Goal: Task Accomplishment & Management: Complete application form

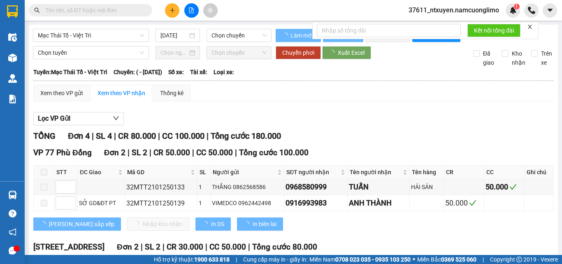
type input "[DATE]"
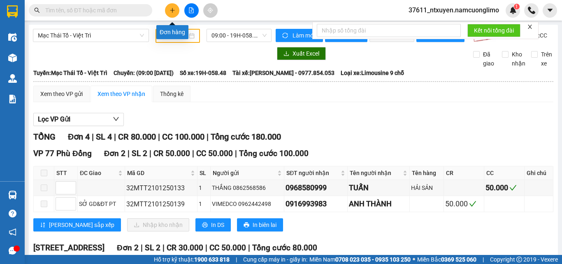
click at [174, 13] on button at bounding box center [172, 10] width 14 height 14
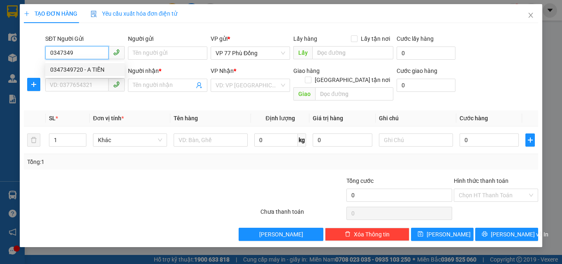
click at [100, 70] on div "0347349720 - A TIẾN" at bounding box center [85, 69] width 70 height 9
type input "0347349720"
type input "A TIẾN"
type input "0347349720"
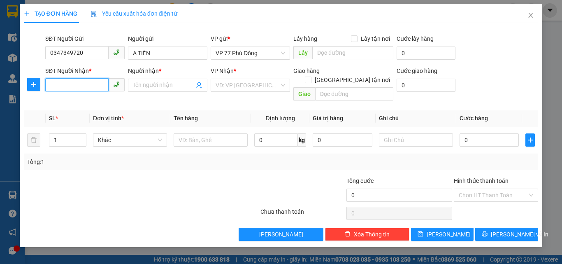
click at [91, 83] on input "SĐT Người Nhận *" at bounding box center [76, 84] width 63 height 13
drag, startPoint x: 90, startPoint y: 101, endPoint x: 146, endPoint y: 111, distance: 56.9
click at [90, 102] on div "0914651054 - A MINH" at bounding box center [85, 101] width 70 height 9
type input "0914651054"
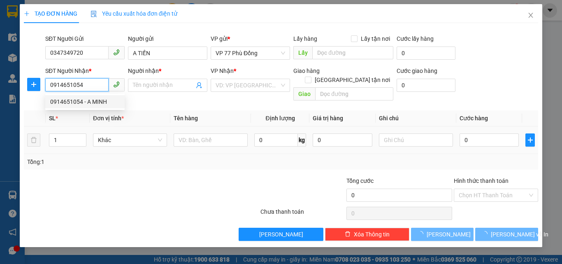
type input "A MINH"
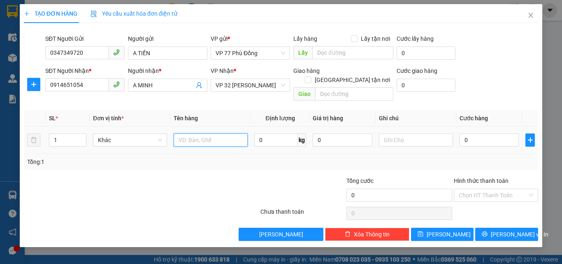
click at [182, 133] on input "text" at bounding box center [211, 139] width 74 height 13
type input "pt"
click at [471, 133] on input "0" at bounding box center [488, 139] width 59 height 13
type input "4"
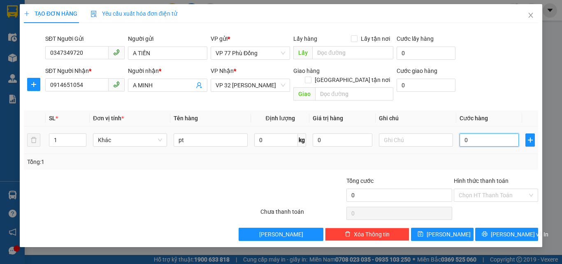
type input "4"
type input "40"
type input "40.000"
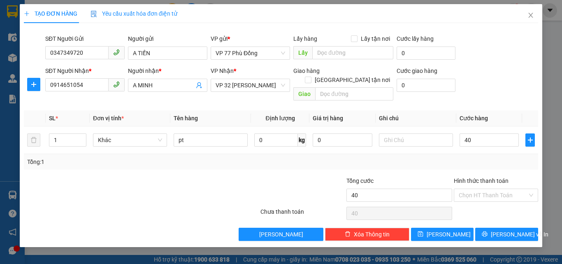
type input "40.000"
click at [472, 157] on div "Tổng: 1" at bounding box center [280, 161] width 507 height 9
click at [498, 227] on button "[PERSON_NAME] và In" at bounding box center [506, 233] width 63 height 13
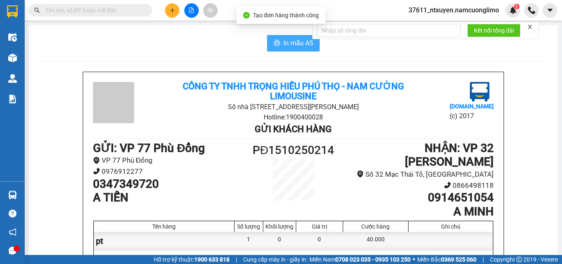
click at [290, 46] on span "In mẫu A5" at bounding box center [298, 43] width 30 height 10
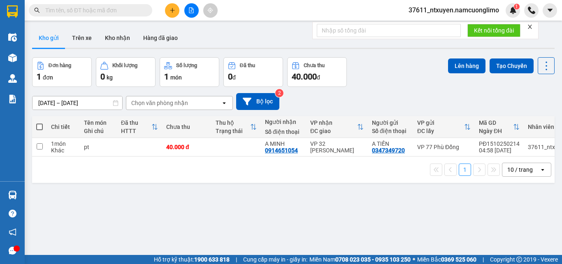
click at [40, 126] on span at bounding box center [39, 126] width 7 height 7
click at [39, 123] on input "checkbox" at bounding box center [39, 123] width 0 height 0
checkbox input "true"
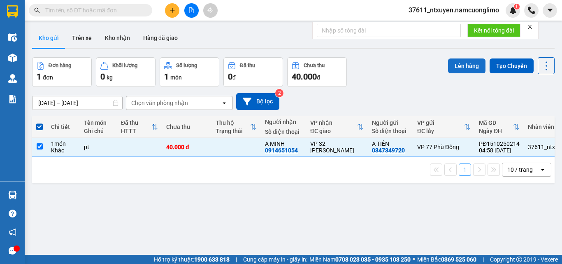
click at [450, 72] on button "Lên hàng" at bounding box center [466, 65] width 37 height 15
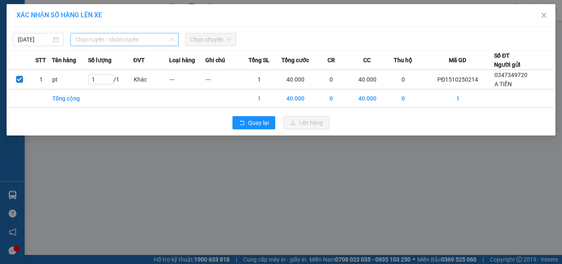
click at [126, 42] on span "Chọn tuyến - nhóm tuyến" at bounding box center [124, 39] width 98 height 12
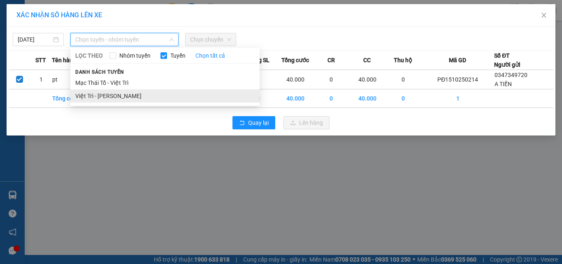
click at [103, 96] on li "Việt Trì - [PERSON_NAME]" at bounding box center [164, 95] width 189 height 13
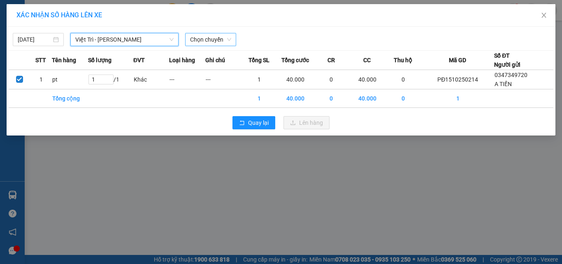
click at [215, 39] on span "Chọn chuyến" at bounding box center [210, 39] width 41 height 12
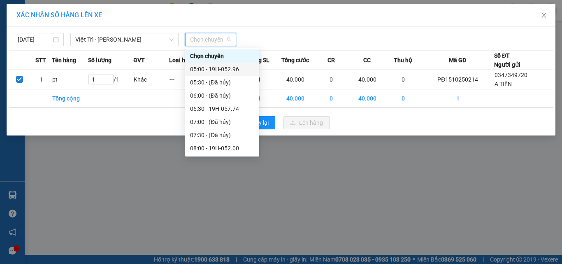
click at [225, 70] on div "05:00 - 19H-052.96" at bounding box center [222, 69] width 64 height 9
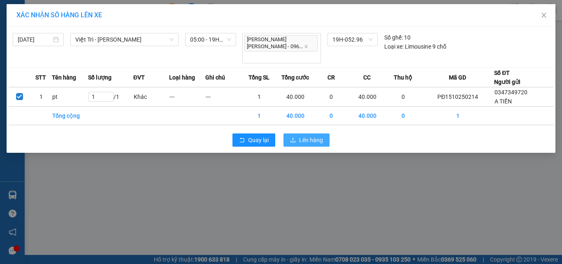
click at [293, 137] on icon "upload" at bounding box center [292, 139] width 5 height 5
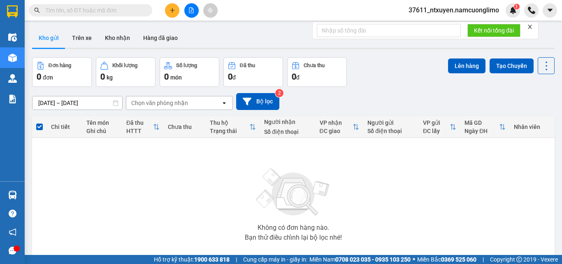
click at [529, 27] on icon "close" at bounding box center [530, 27] width 6 height 6
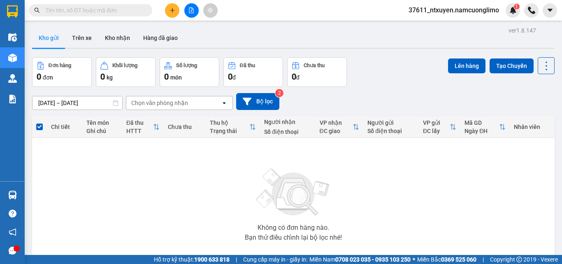
click at [121, 7] on input "text" at bounding box center [93, 10] width 97 height 9
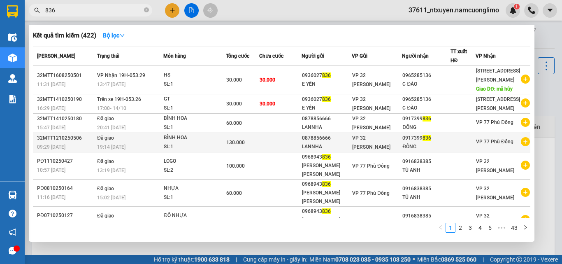
type input "836"
click at [201, 151] on div "SL: 1" at bounding box center [195, 146] width 62 height 9
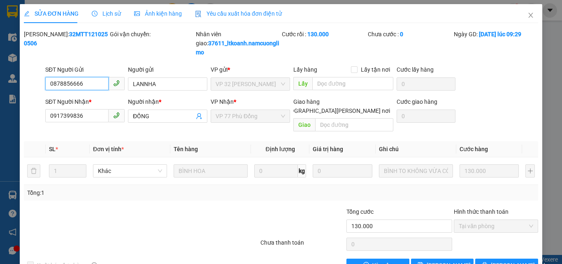
type input "0878856666"
type input "LANNHA"
type input "0917399836"
type input "ĐỒNG"
type input "130.000"
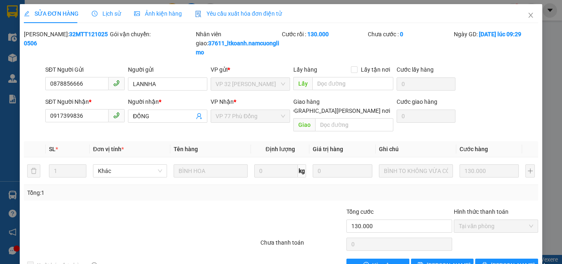
click at [108, 14] on span "Lịch sử" at bounding box center [106, 13] width 29 height 7
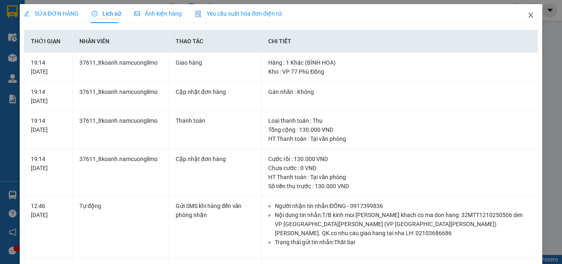
click at [527, 16] on icon "close" at bounding box center [530, 15] width 7 height 7
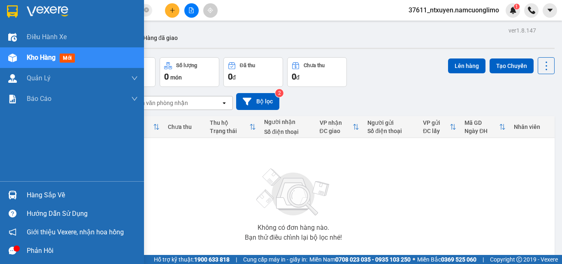
click at [44, 192] on div "Hàng sắp về" at bounding box center [82, 195] width 111 height 12
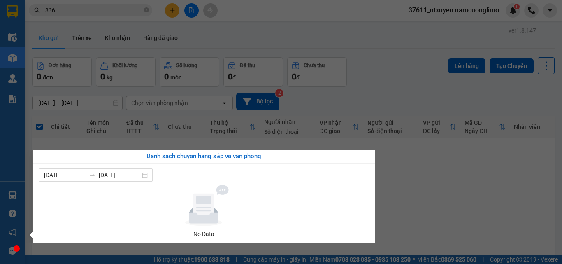
click at [442, 184] on section "Kết quả tìm kiếm ( 422 ) Bộ lọc Mã ĐH Trạng thái Món hàng Tổng cước Chưa cước N…" at bounding box center [281, 132] width 562 height 264
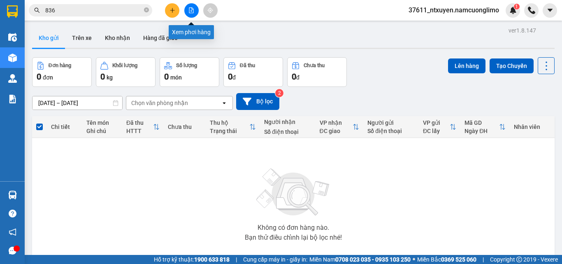
click at [194, 12] on button at bounding box center [191, 10] width 14 height 14
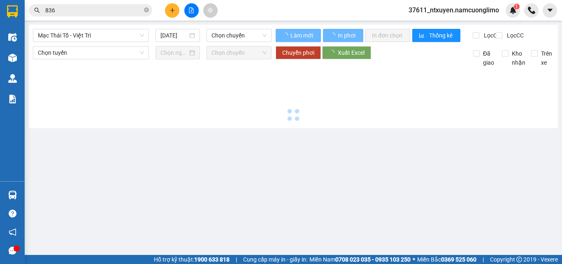
type input "[DATE]"
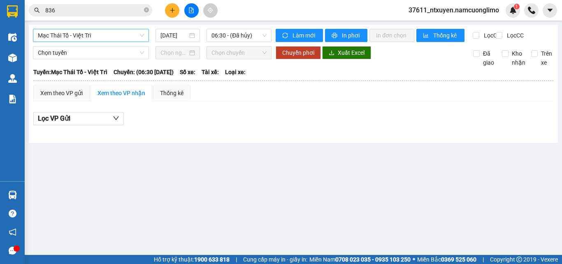
click at [105, 31] on span "Mạc Thái Tổ - Việt Trì" at bounding box center [91, 35] width 106 height 12
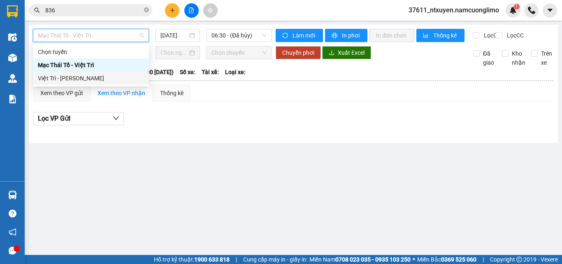
click at [66, 82] on div "Việt Trì - [PERSON_NAME]" at bounding box center [91, 78] width 106 height 9
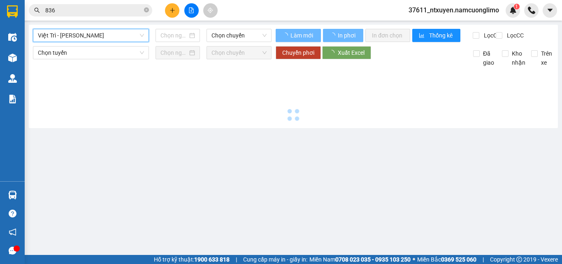
type input "[DATE]"
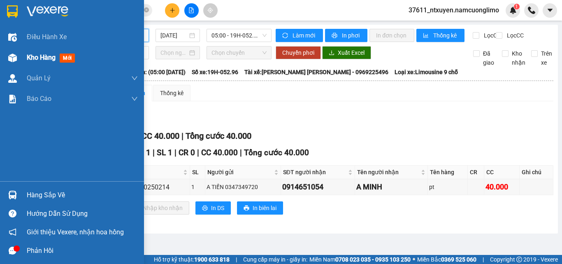
click at [34, 56] on span "Kho hàng" at bounding box center [41, 57] width 29 height 8
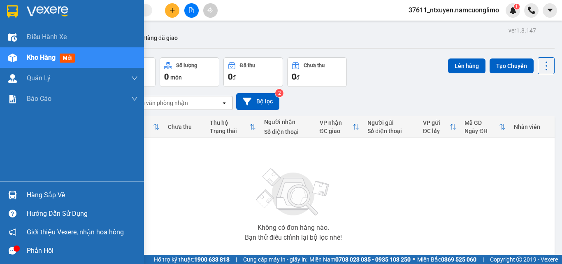
click at [40, 191] on div "Hàng sắp về" at bounding box center [82, 195] width 111 height 12
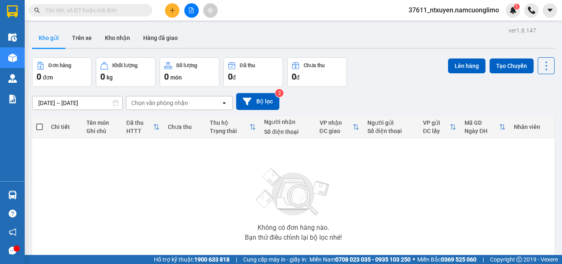
click at [422, 171] on section "Kết quả tìm kiếm ( 0 ) Bộ lọc No Data 37611_ntxuyen.namcuonglimo 1 Điều hành xe…" at bounding box center [281, 132] width 562 height 264
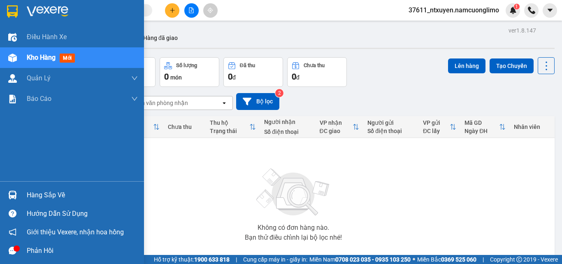
click at [41, 195] on div "Hàng sắp về" at bounding box center [82, 195] width 111 height 12
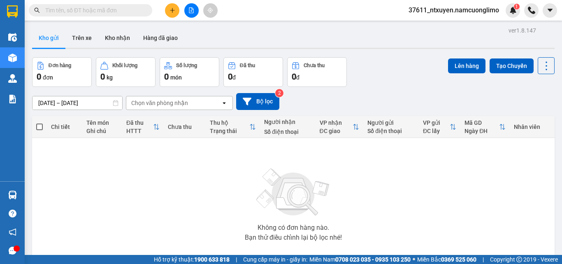
click at [447, 194] on section "Kết quả tìm kiếm ( 0 ) Bộ lọc No Data 37611_ntxuyen.namcuonglimo 1 Điều hành xe…" at bounding box center [281, 132] width 562 height 264
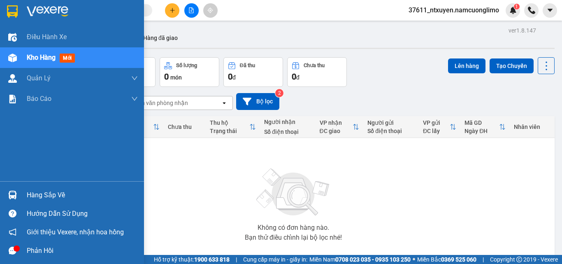
click at [43, 195] on div "Hàng sắp về" at bounding box center [82, 195] width 111 height 12
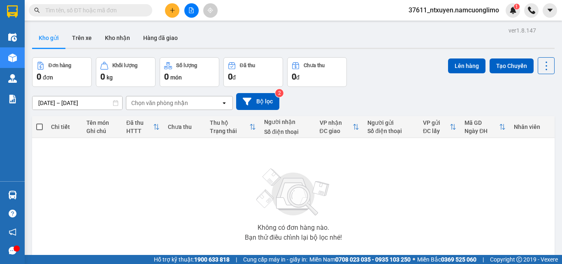
drag, startPoint x: 396, startPoint y: 188, endPoint x: 295, endPoint y: 81, distance: 146.6
click at [396, 186] on section "Kết quả tìm kiếm ( 0 ) Bộ lọc No Data 37611_ntxuyen.namcuonglimo 1 Điều hành xe…" at bounding box center [281, 132] width 562 height 264
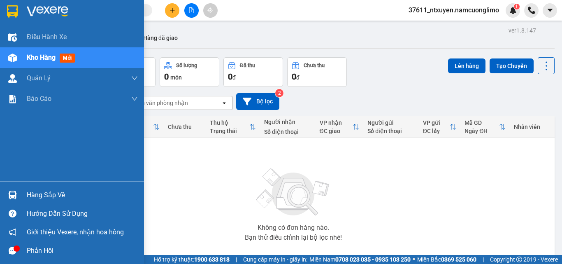
click at [48, 192] on div "Hàng sắp về" at bounding box center [82, 195] width 111 height 12
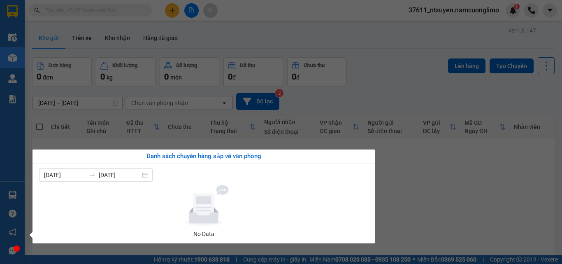
click at [424, 195] on section "Kết quả tìm kiếm ( 0 ) Bộ lọc No Data 37611_ntxuyen.namcuonglimo 1 Điều hành xe…" at bounding box center [281, 132] width 562 height 264
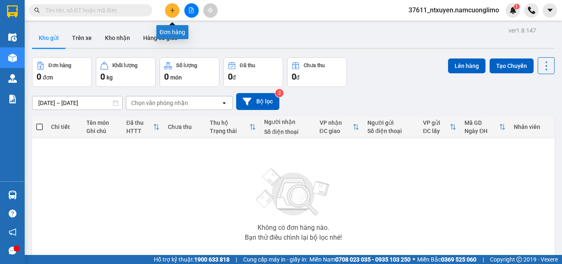
click at [169, 11] on icon "plus" at bounding box center [172, 10] width 6 height 6
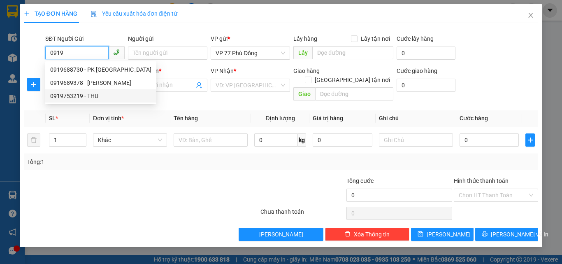
click at [72, 98] on div "0919753219 - THU" at bounding box center [100, 95] width 101 height 9
type input "0919753219"
type input "THU"
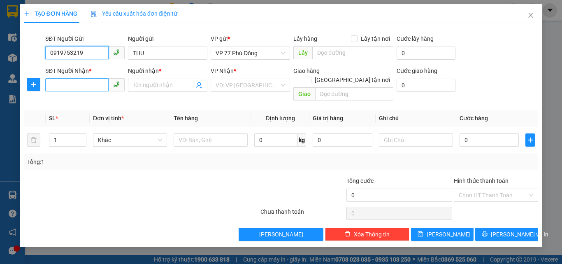
type input "0919753219"
click at [75, 85] on input "SĐT Người Nhận *" at bounding box center [76, 84] width 63 height 13
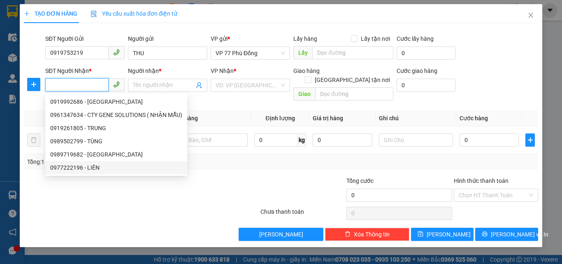
click at [79, 166] on div "0977222196 - LIÊN" at bounding box center [116, 167] width 132 height 9
type input "0977222196"
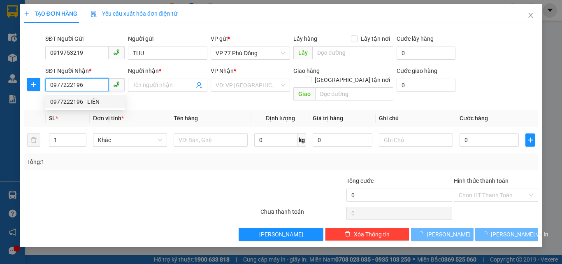
type input "LIÊN"
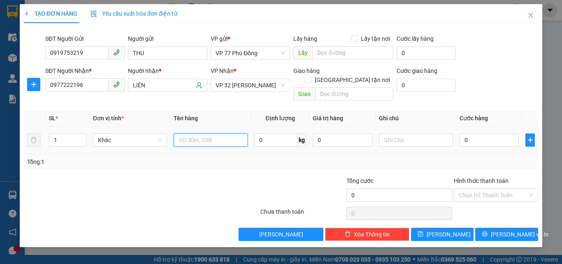
click at [199, 133] on input "text" at bounding box center [211, 139] width 74 height 13
type input "MẪU XN"
click at [487, 136] on input "0" at bounding box center [488, 139] width 59 height 13
type input "3"
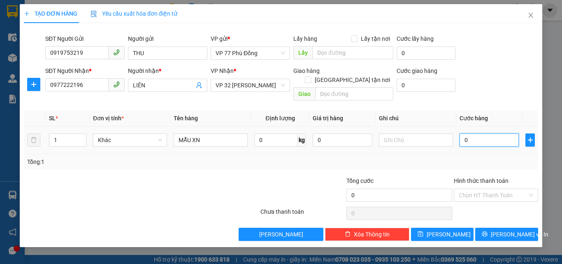
type input "3"
type input "30"
type input "30.000"
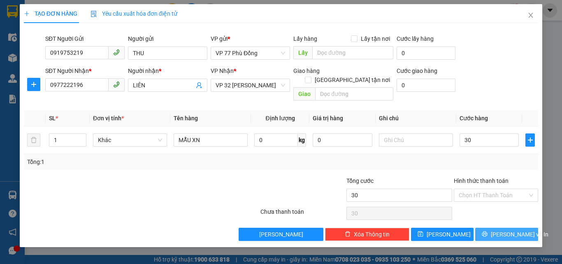
type input "30.000"
click at [512, 229] on span "[PERSON_NAME] và In" at bounding box center [520, 233] width 58 height 9
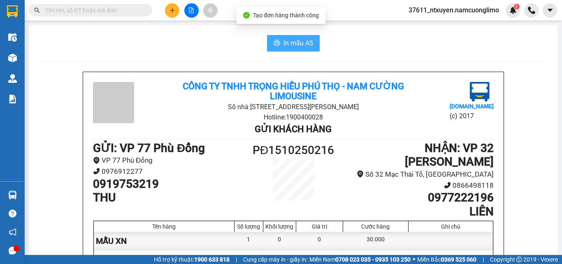
click at [304, 37] on button "In mẫu A5" at bounding box center [293, 43] width 53 height 16
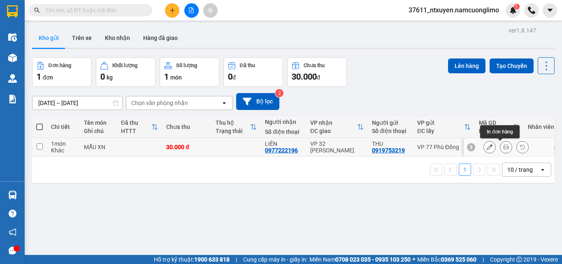
click at [503, 148] on icon at bounding box center [506, 147] width 6 height 6
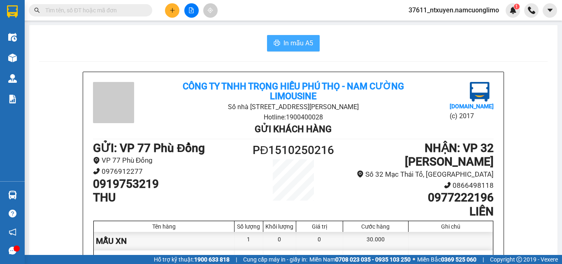
click at [297, 40] on span "In mẫu A5" at bounding box center [298, 43] width 30 height 10
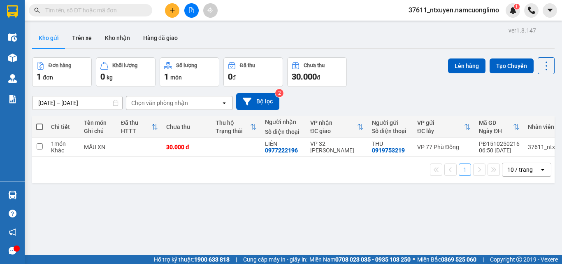
click at [102, 10] on input "text" at bounding box center [93, 10] width 97 height 9
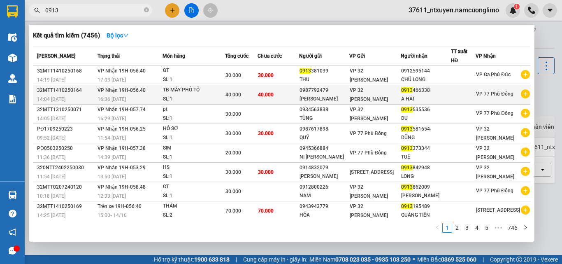
type input "0913"
click at [202, 89] on div "TB MÁY PHÔ TÔ" at bounding box center [194, 90] width 62 height 9
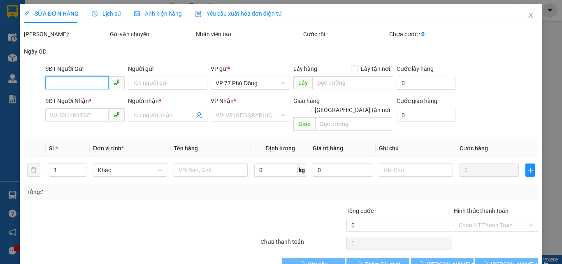
type input "0987792479"
type input "[PERSON_NAME]"
type input "0913466338"
type input "A HẢI"
type input "40.000"
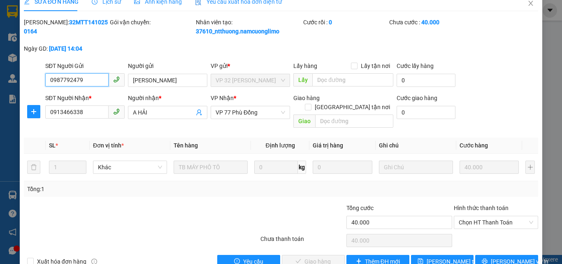
scroll to position [23, 0]
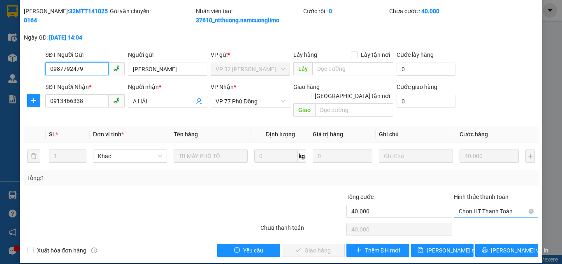
drag, startPoint x: 481, startPoint y: 203, endPoint x: 478, endPoint y: 210, distance: 7.6
click at [481, 205] on span "Chọn HT Thanh Toán" at bounding box center [496, 211] width 74 height 12
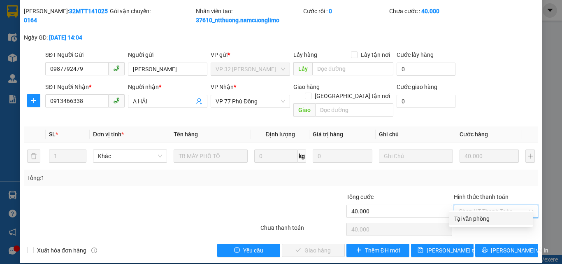
drag, startPoint x: 477, startPoint y: 218, endPoint x: 337, endPoint y: 234, distance: 141.2
click at [460, 219] on div "Tại văn phòng" at bounding box center [491, 218] width 74 height 9
type input "0"
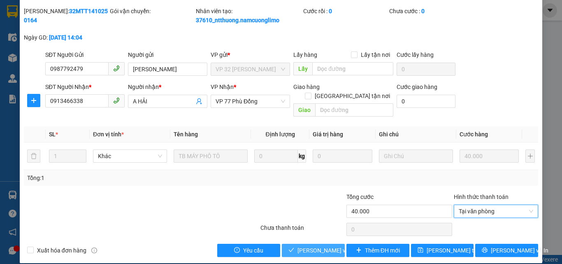
click at [316, 246] on span "[PERSON_NAME] và Giao hàng" at bounding box center [336, 250] width 79 height 9
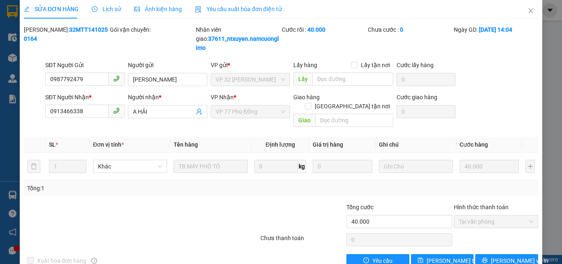
scroll to position [0, 0]
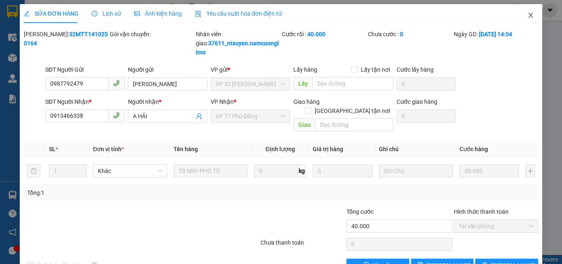
click at [520, 16] on span "Close" at bounding box center [530, 15] width 23 height 23
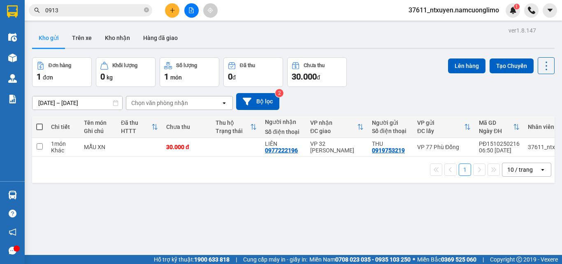
click at [146, 9] on icon "close-circle" at bounding box center [146, 9] width 5 height 5
click at [121, 11] on input "text" at bounding box center [93, 10] width 97 height 9
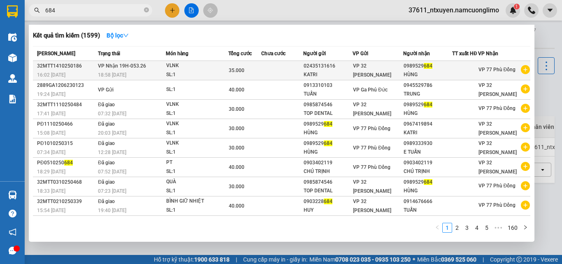
type input "684"
click at [159, 71] on td "VP Nhận 19H-053.26 18:58 [DATE]" at bounding box center [131, 70] width 70 height 19
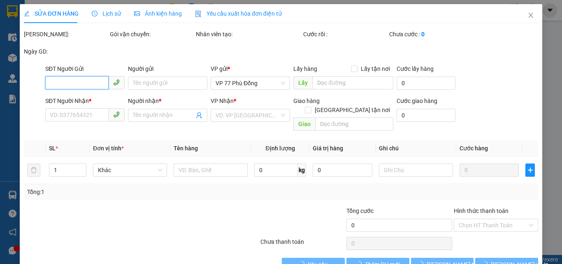
type input "02435131616"
type input "KATRI"
type input "0989529684"
type input "HÙNG"
type input "35.000"
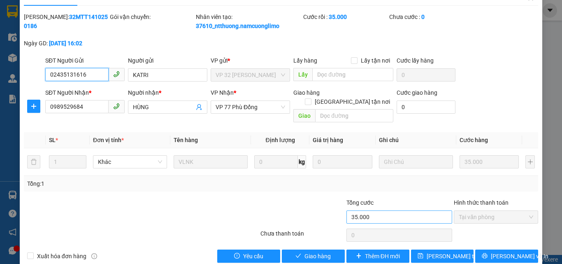
scroll to position [23, 0]
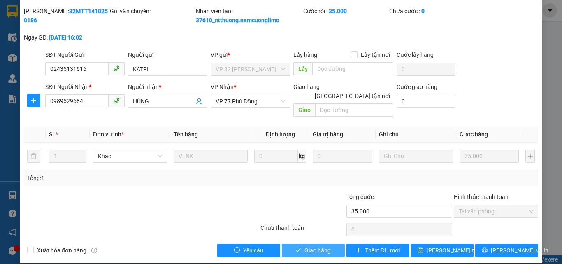
drag, startPoint x: 323, startPoint y: 241, endPoint x: 338, endPoint y: 197, distance: 46.6
click at [323, 246] on span "Giao hàng" at bounding box center [317, 250] width 26 height 9
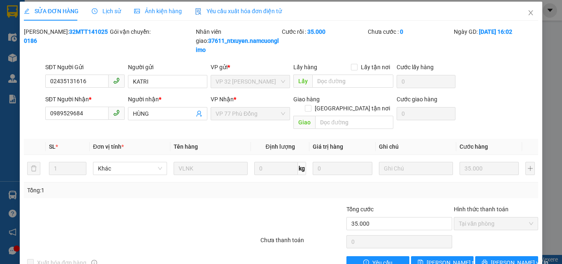
scroll to position [0, 0]
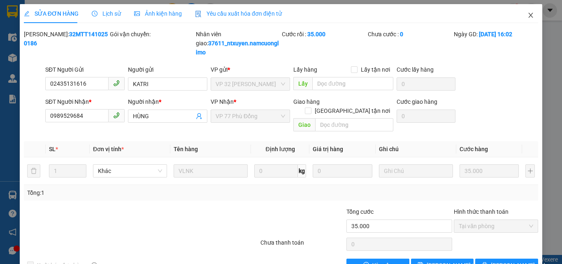
click at [527, 12] on icon "close" at bounding box center [530, 15] width 7 height 7
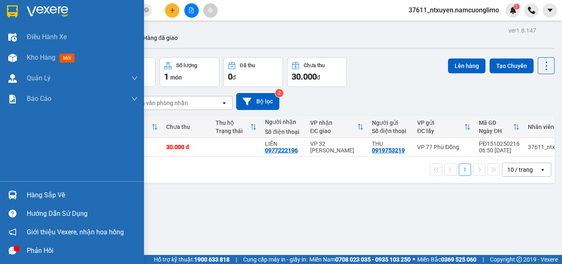
click at [44, 189] on div "Hàng sắp về" at bounding box center [82, 195] width 111 height 12
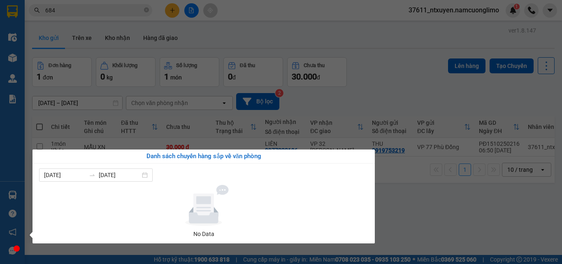
click at [496, 216] on section "Kết quả tìm kiếm ( 1599 ) Bộ lọc Mã ĐH Trạng thái Món hàng Tổng cước Chưa cước …" at bounding box center [281, 132] width 562 height 264
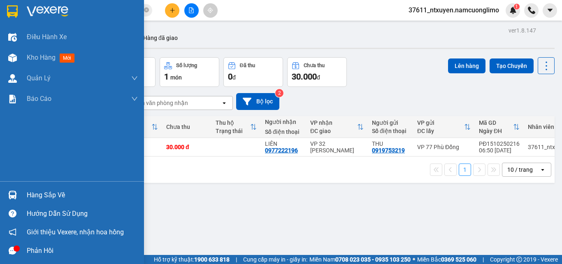
click at [41, 189] on div "Hàng sắp về" at bounding box center [82, 195] width 111 height 12
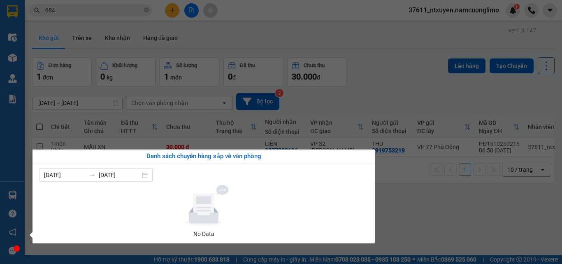
click at [443, 197] on section "Kết quả tìm kiếm ( 1599 ) Bộ lọc Mã ĐH Trạng thái Món hàng Tổng cước Chưa cước …" at bounding box center [281, 132] width 562 height 264
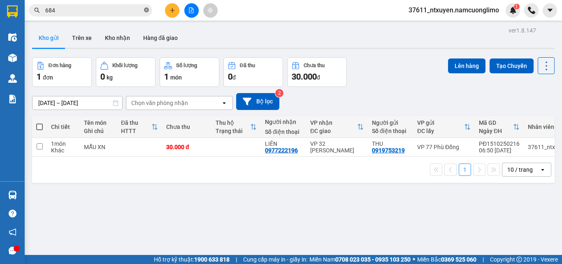
click at [146, 10] on icon "close-circle" at bounding box center [146, 9] width 5 height 5
click at [120, 9] on input "text" at bounding box center [93, 10] width 97 height 9
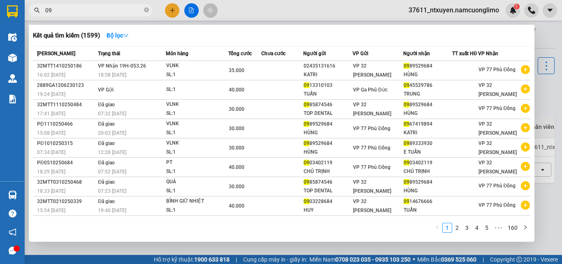
type input "097"
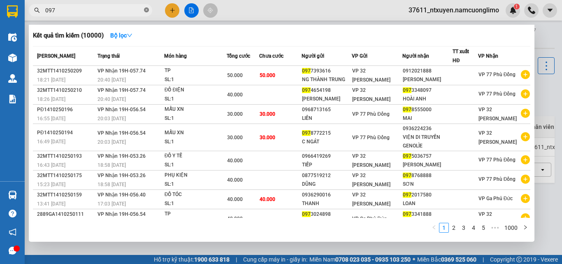
click at [147, 9] on icon "close-circle" at bounding box center [146, 9] width 5 height 5
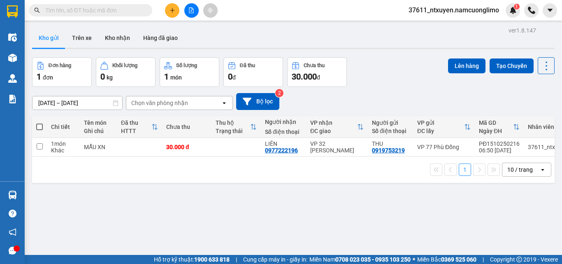
click at [116, 3] on div "Kết quả tìm kiếm ( 10000 ) Bộ lọc Mã ĐH Trạng thái Món hàng Tổng cước Chưa cước…" at bounding box center [80, 10] width 160 height 14
click at [126, 6] on input "text" at bounding box center [93, 10] width 97 height 9
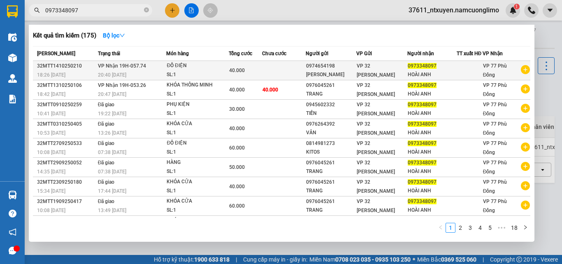
type input "0973348097"
click at [145, 70] on td "VP Nhận 19H-057.74 20:40 [DATE]" at bounding box center [131, 70] width 71 height 19
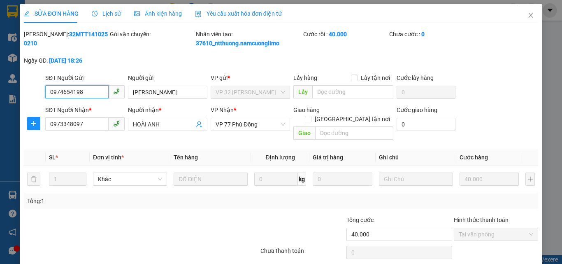
type input "0974654198"
type input "[PERSON_NAME]"
type input "0973348097"
type input "HOÀI ANH"
type input "40.000"
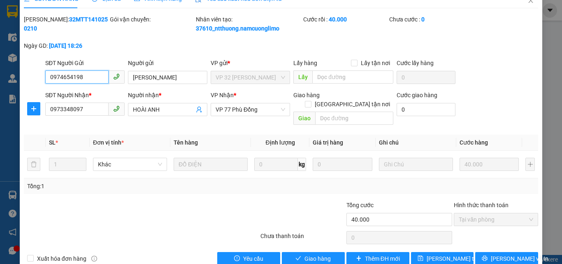
scroll to position [23, 0]
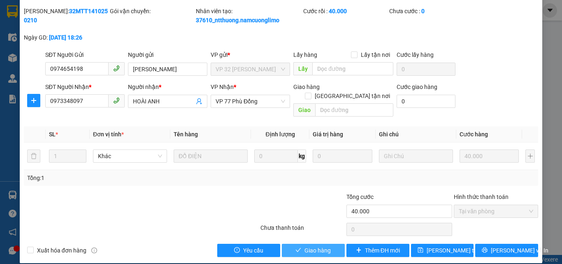
click at [305, 246] on span "Giao hàng" at bounding box center [317, 250] width 26 height 9
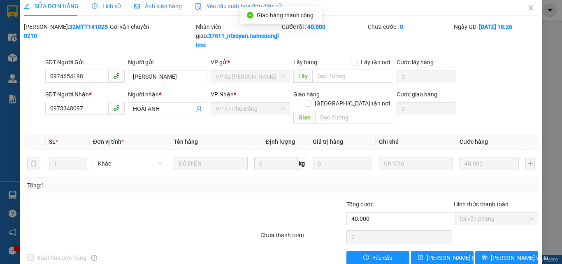
scroll to position [0, 0]
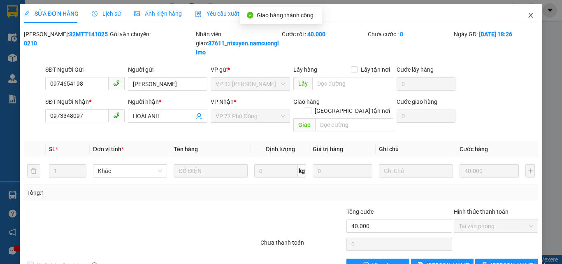
click at [527, 14] on icon "close" at bounding box center [530, 15] width 7 height 7
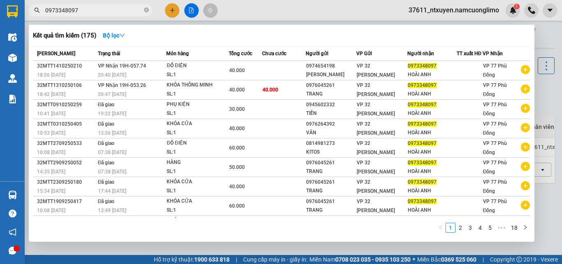
click at [119, 9] on input "0973348097" at bounding box center [93, 10] width 97 height 9
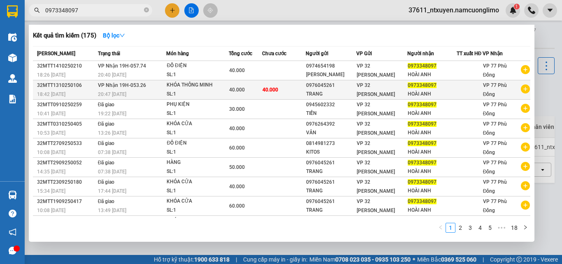
click at [139, 88] on span "VP Nhận 19H-053.26" at bounding box center [122, 85] width 48 height 6
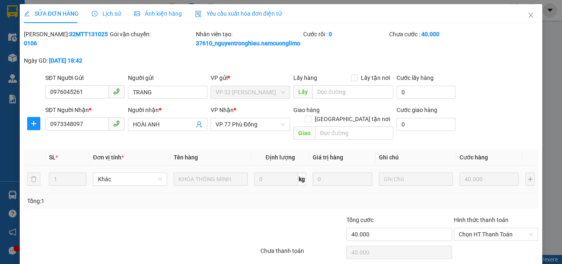
type input "0976045261"
type input "TRANG"
type input "0973348097"
type input "HOÀI ANH"
type input "40.000"
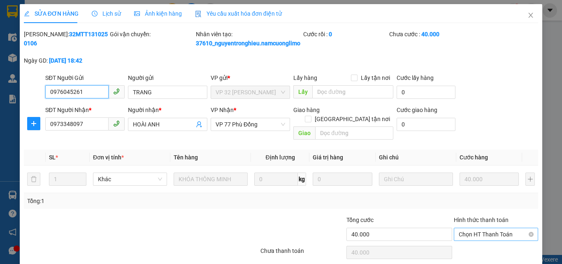
scroll to position [32, 0]
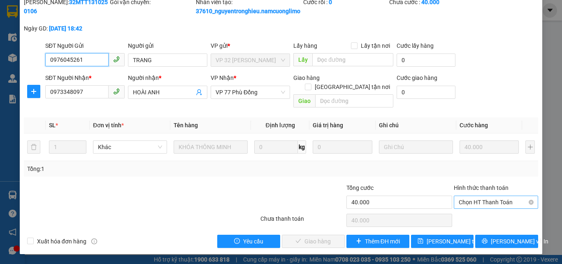
click at [477, 202] on span "Chọn HT Thanh Toán" at bounding box center [496, 202] width 74 height 12
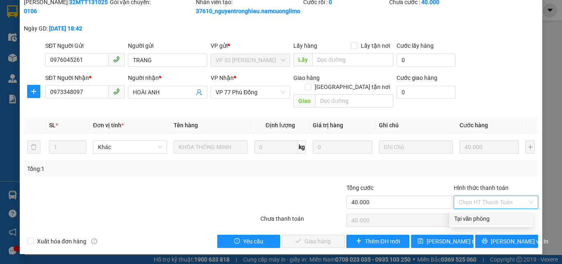
drag, startPoint x: 468, startPoint y: 220, endPoint x: 448, endPoint y: 220, distance: 19.7
click at [468, 220] on div "Tại văn phòng" at bounding box center [491, 218] width 74 height 9
type input "0"
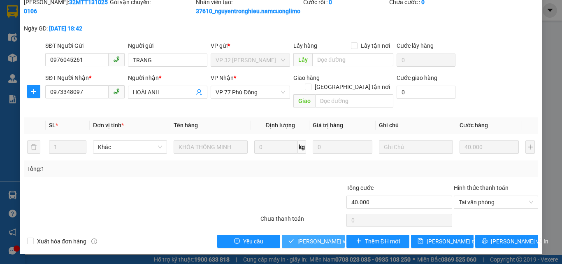
click at [318, 243] on span "[PERSON_NAME] và Giao hàng" at bounding box center [336, 240] width 79 height 9
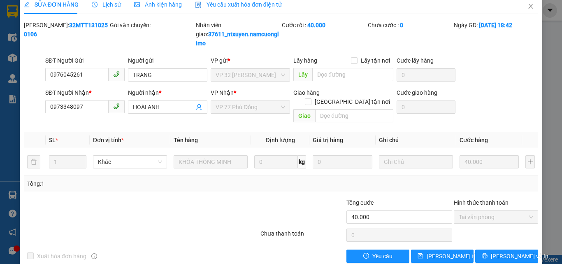
scroll to position [0, 0]
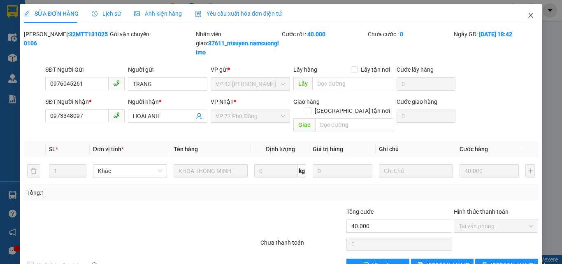
click at [528, 17] on icon "close" at bounding box center [530, 15] width 5 height 5
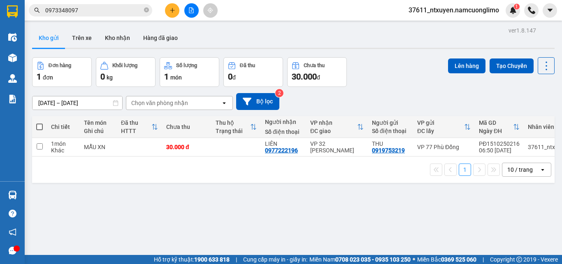
click at [43, 127] on th at bounding box center [39, 127] width 15 height 22
click at [37, 124] on span at bounding box center [39, 126] width 7 height 7
click at [39, 123] on input "checkbox" at bounding box center [39, 123] width 0 height 0
checkbox input "true"
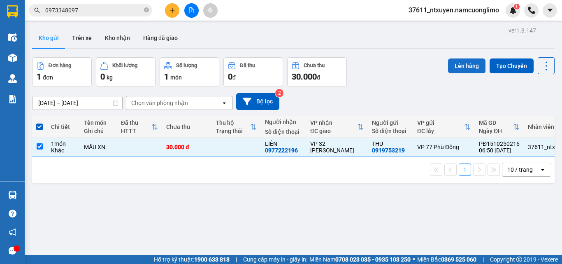
click at [456, 63] on button "Lên hàng" at bounding box center [466, 65] width 37 height 15
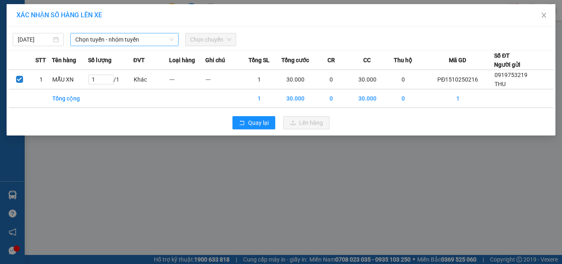
click at [87, 37] on span "Chọn tuyến - nhóm tuyến" at bounding box center [124, 39] width 98 height 12
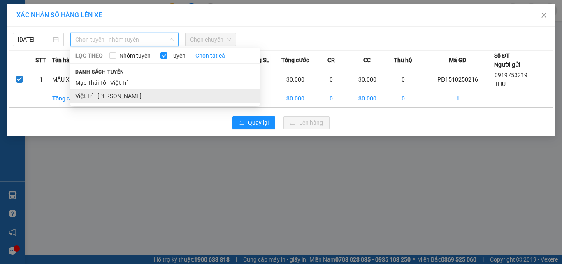
click at [92, 93] on li "Việt Trì - [PERSON_NAME]" at bounding box center [164, 95] width 189 height 13
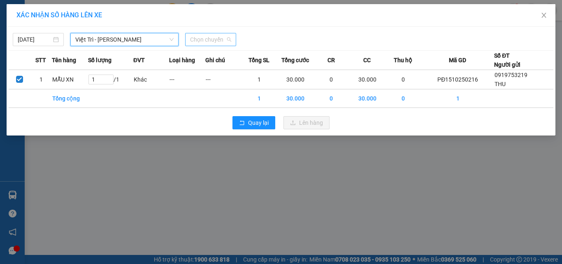
click at [221, 36] on span "Chọn chuyến" at bounding box center [210, 39] width 41 height 12
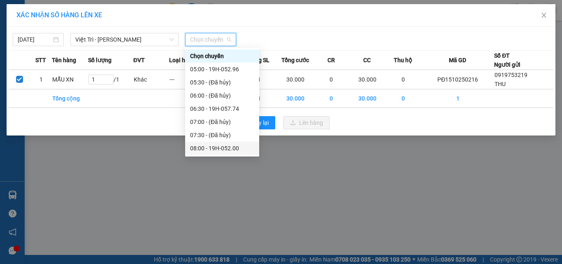
click at [228, 146] on div "08:00 - 19H-052.00" at bounding box center [222, 148] width 64 height 9
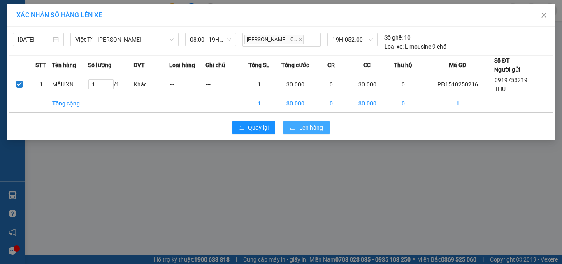
click at [314, 126] on span "Lên hàng" at bounding box center [311, 127] width 24 height 9
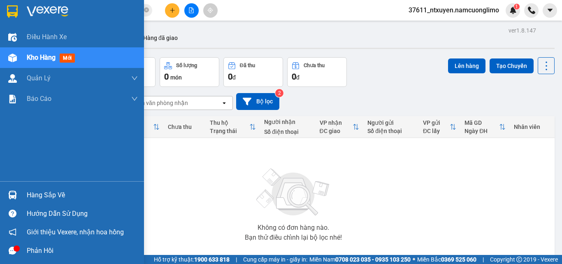
click at [21, 190] on div "Hàng sắp về" at bounding box center [72, 194] width 144 height 19
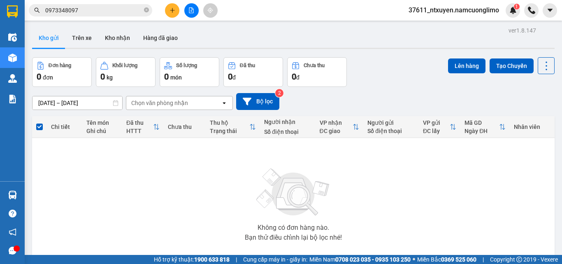
click at [428, 187] on section "Kết quả tìm kiếm ( 175 ) Bộ lọc Mã ĐH Trạng thái Món hàng Tổng cước Chưa cước N…" at bounding box center [281, 132] width 562 height 264
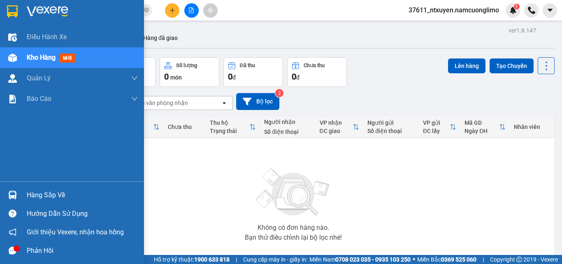
click at [37, 194] on div "Hàng sắp về" at bounding box center [82, 195] width 111 height 12
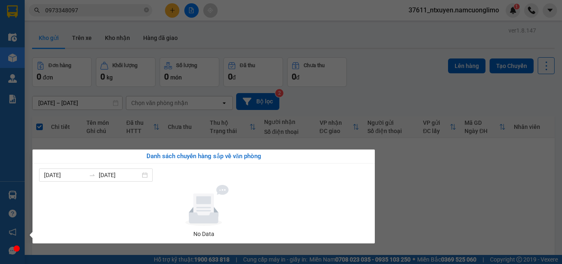
drag, startPoint x: 413, startPoint y: 187, endPoint x: 398, endPoint y: 178, distance: 17.1
click at [413, 185] on section "Kết quả tìm kiếm ( 175 ) Bộ lọc Mã ĐH Trạng thái Món hàng Tổng cước Chưa cước N…" at bounding box center [281, 132] width 562 height 264
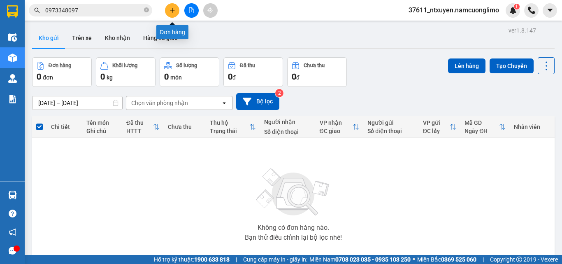
click at [176, 11] on button at bounding box center [172, 10] width 14 height 14
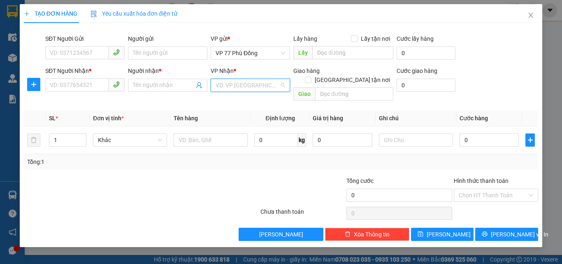
click at [243, 83] on input "search" at bounding box center [248, 85] width 64 height 12
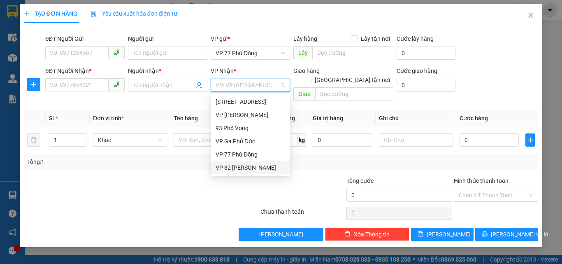
click at [234, 167] on div "VP 32 [PERSON_NAME]" at bounding box center [251, 167] width 70 height 9
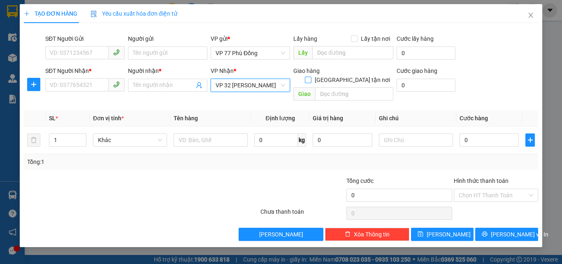
click at [311, 76] on input "[GEOGRAPHIC_DATA] tận nơi" at bounding box center [308, 79] width 6 height 6
checkbox input "true"
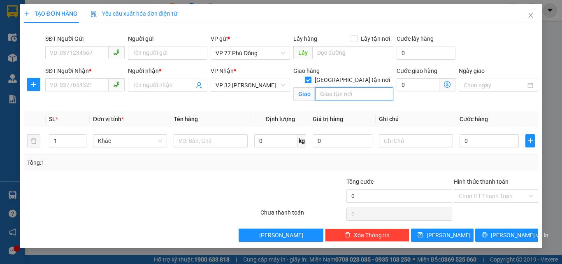
click at [341, 87] on input "text" at bounding box center [354, 93] width 78 height 13
click at [448, 82] on icon "dollar-circle" at bounding box center [447, 84] width 7 height 7
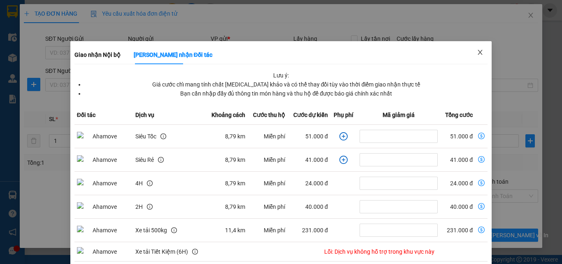
click at [477, 52] on icon "close" at bounding box center [480, 52] width 7 height 7
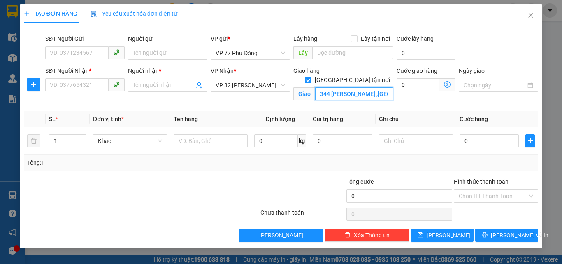
click at [350, 87] on input "344 [PERSON_NAME] ,[GEOGRAPHIC_DATA], [GEOGRAPHIC_DATA]" at bounding box center [354, 93] width 78 height 13
type input "344 [PERSON_NAME] ,[GEOGRAPHIC_DATA], [GEOGRAPHIC_DATA]"
click at [447, 85] on icon "dollar-circle" at bounding box center [447, 84] width 7 height 7
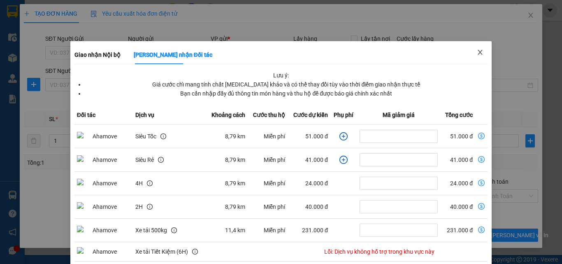
click at [478, 52] on icon "close" at bounding box center [480, 52] width 5 height 5
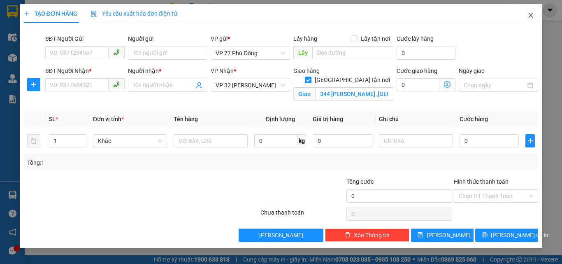
click at [528, 13] on icon "close" at bounding box center [530, 15] width 7 height 7
